Goal: Information Seeking & Learning: Check status

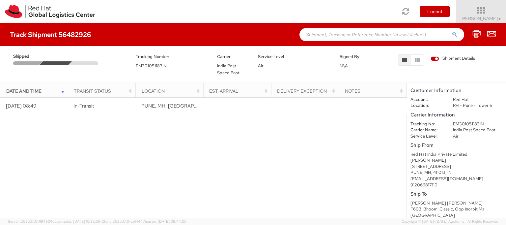
click at [463, 123] on dd "EM301051183IN" at bounding box center [478, 124] width 60 height 6
copy dd "EM301051183IN"
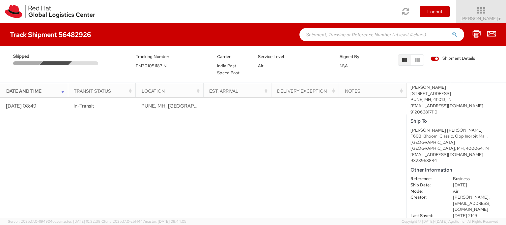
scroll to position [74, 0]
click at [434, 57] on span "Shipment Details" at bounding box center [453, 58] width 44 height 6
click at [0, 0] on input "Shipment Details" at bounding box center [0, 0] width 0 height 0
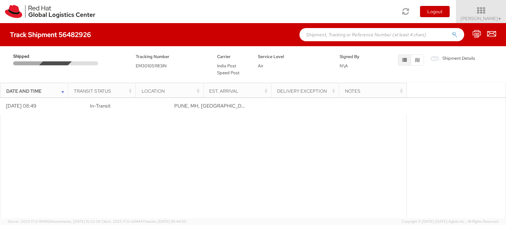
click at [434, 57] on span "Shipment Details" at bounding box center [453, 58] width 44 height 6
click at [0, 0] on input "Shipment Details" at bounding box center [0, 0] width 0 height 0
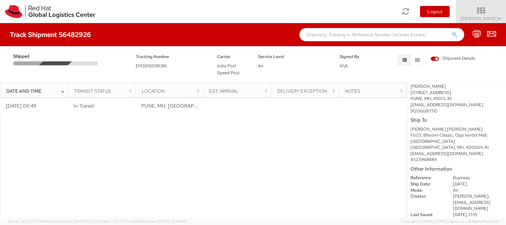
click at [434, 57] on span "Shipment Details" at bounding box center [453, 58] width 44 height 6
click at [0, 0] on input "Shipment Details" at bounding box center [0, 0] width 0 height 0
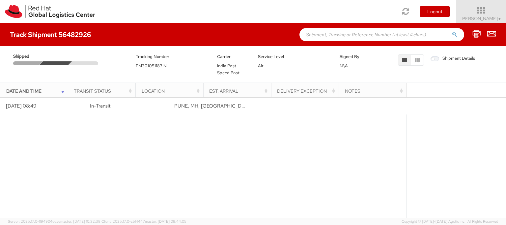
click at [434, 57] on span "Shipment Details" at bounding box center [453, 58] width 44 height 6
click at [0, 0] on input "Shipment Details" at bounding box center [0, 0] width 0 height 0
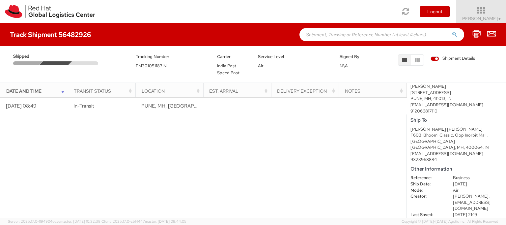
scroll to position [44, 0]
